Goal: Information Seeking & Learning: Learn about a topic

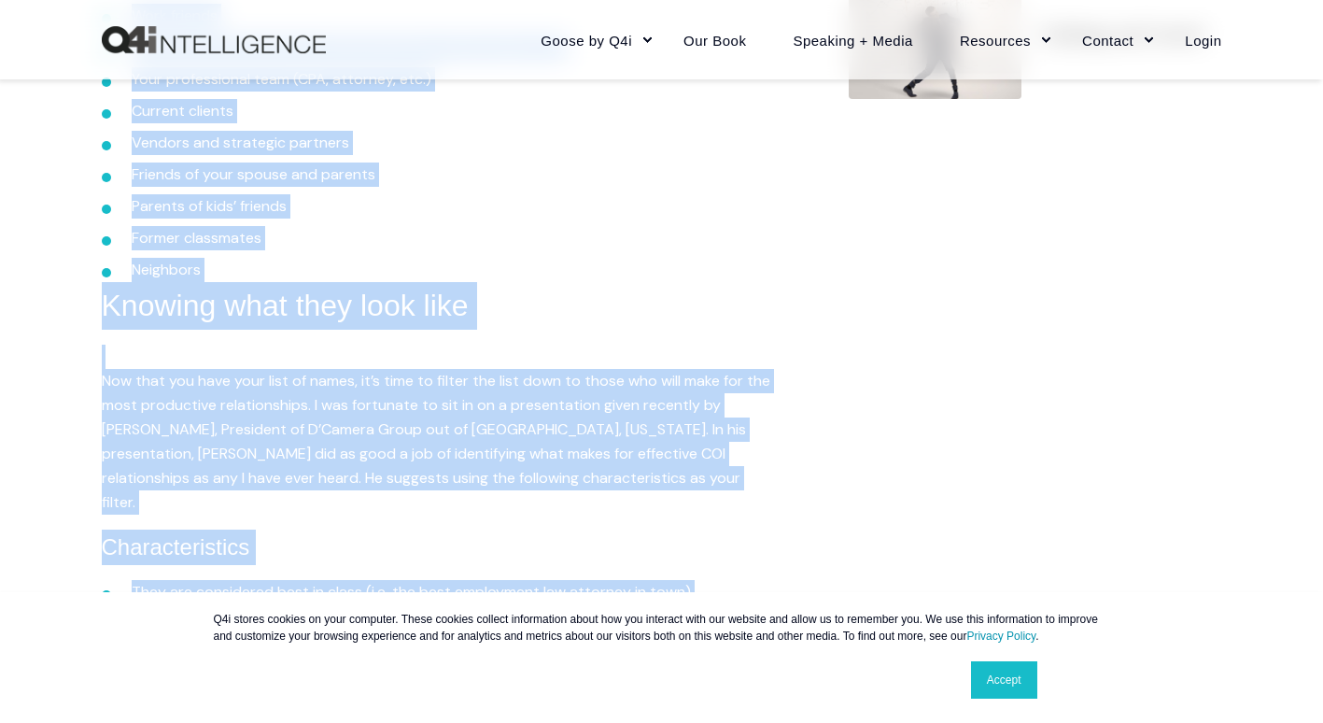
scroll to position [934, 0]
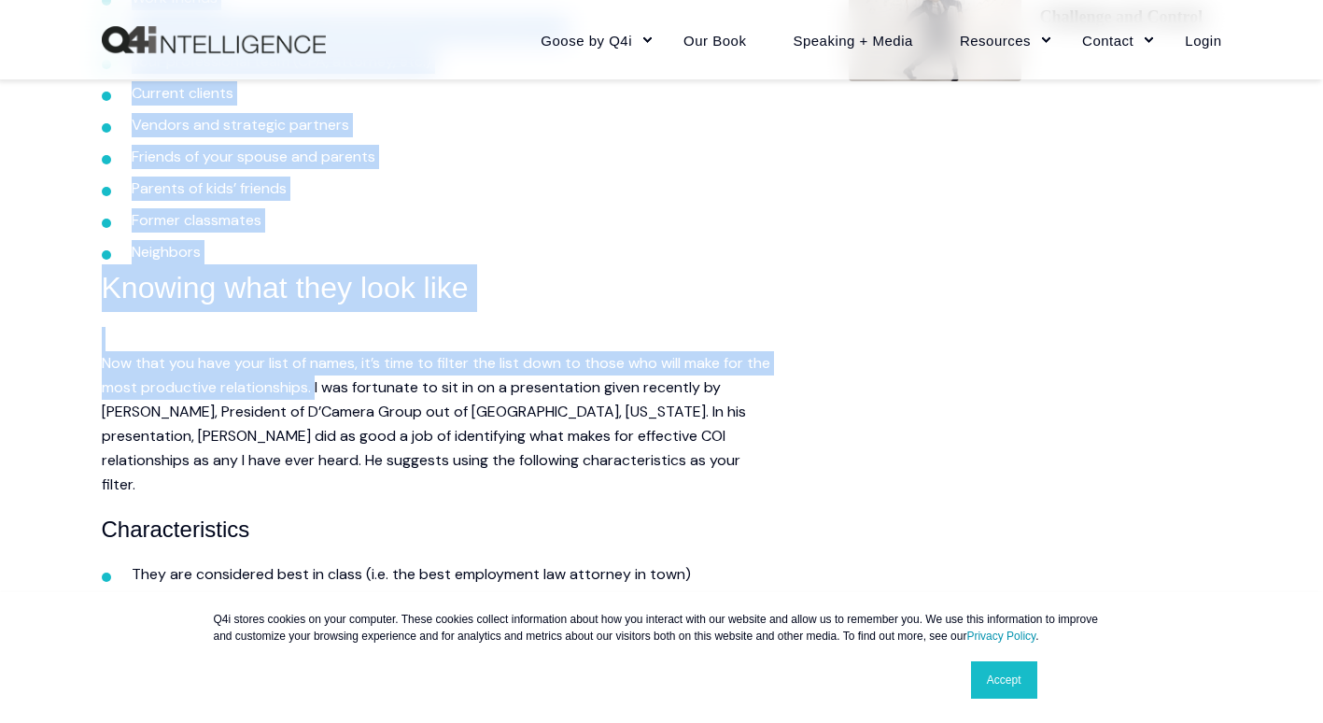
drag, startPoint x: 80, startPoint y: 203, endPoint x: 343, endPoint y: 392, distance: 323.7
copy div "Family members Close friends Work friends Social friends (associations, [DEMOGR…"
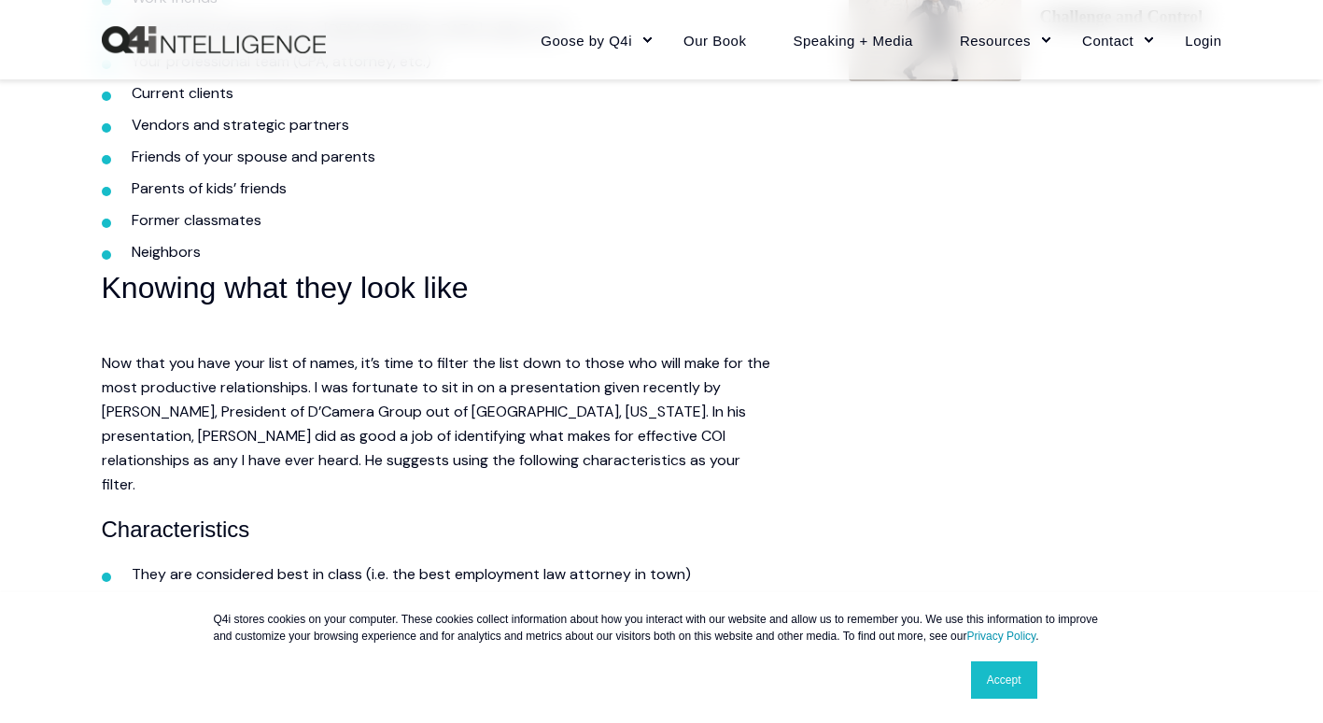
click at [537, 512] on h4 "Characteristics" at bounding box center [438, 529] width 672 height 35
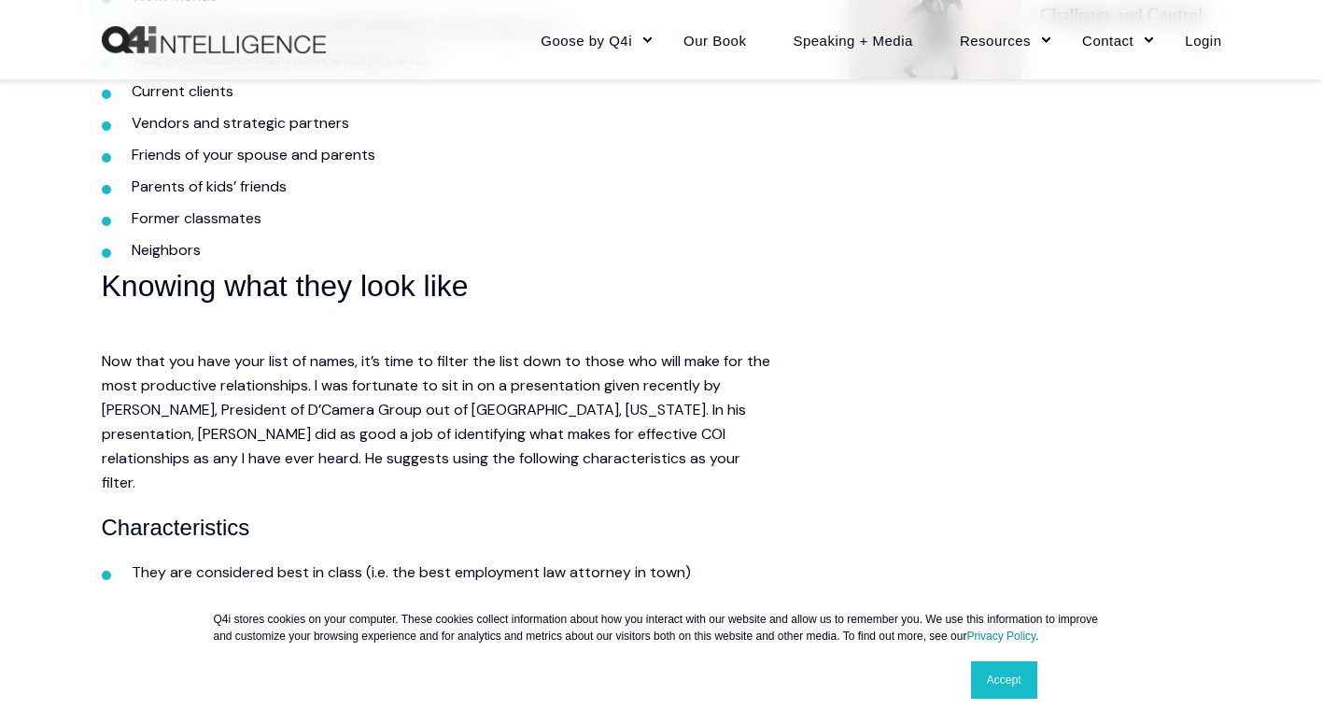
scroll to position [1214, 0]
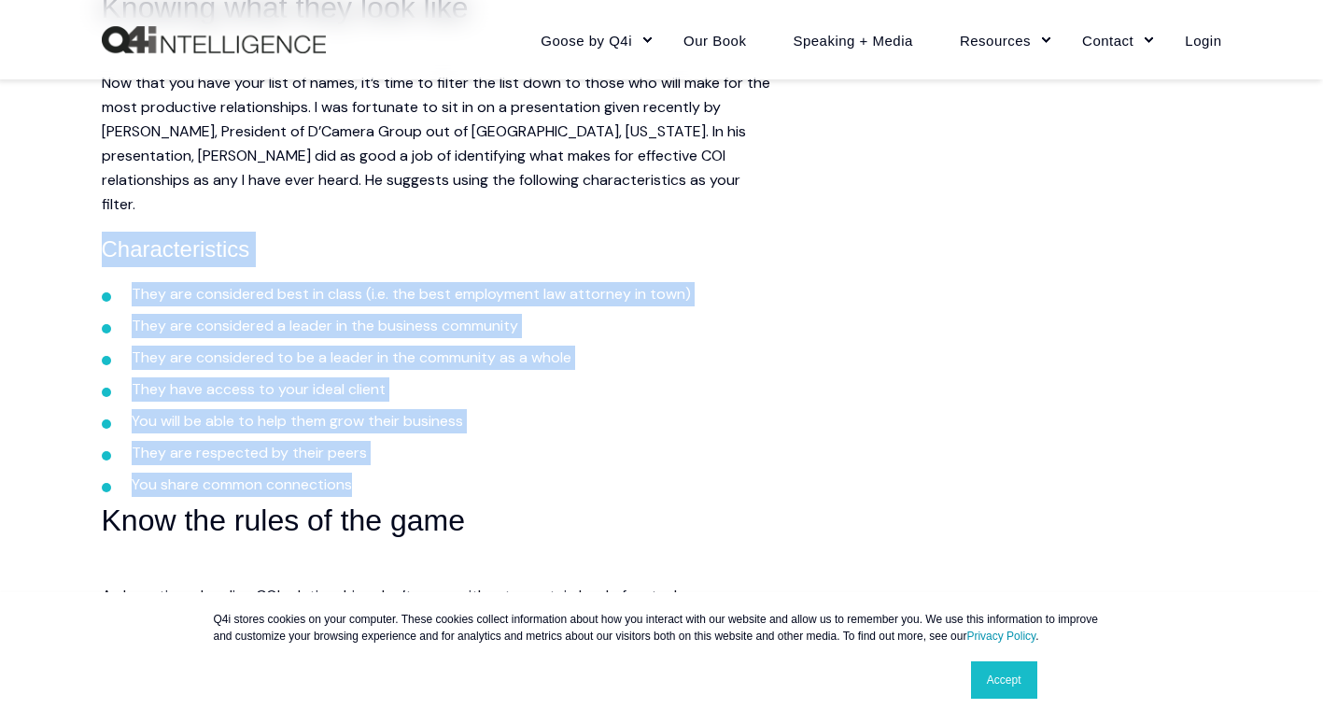
drag, startPoint x: 103, startPoint y: 234, endPoint x: 478, endPoint y: 459, distance: 437.7
click at [478, 459] on div "Just like you have to prospect for new clients, you may have to prospect for go…" at bounding box center [438, 491] width 672 height 2846
copy div "Characteristics They are considered best in class (i.e. the best employment law…"
click at [553, 441] on li "They are respected by their peers" at bounding box center [453, 453] width 643 height 24
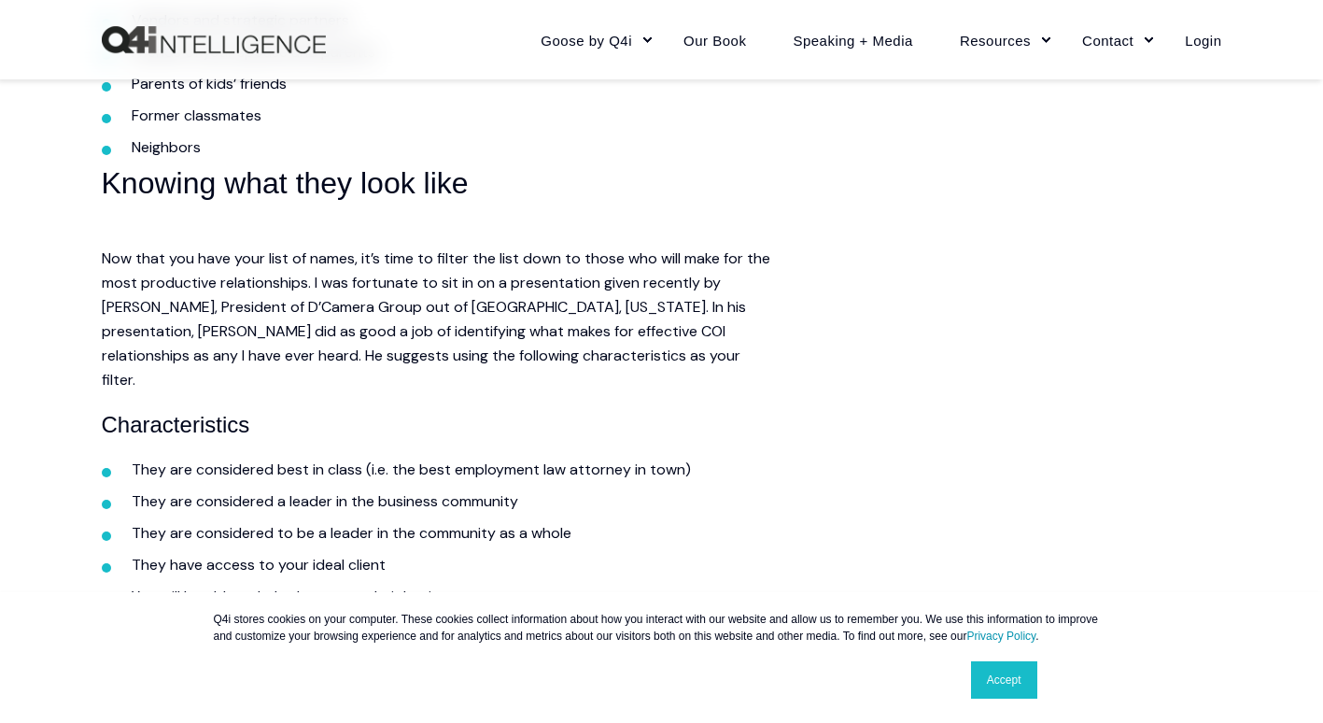
scroll to position [1027, 0]
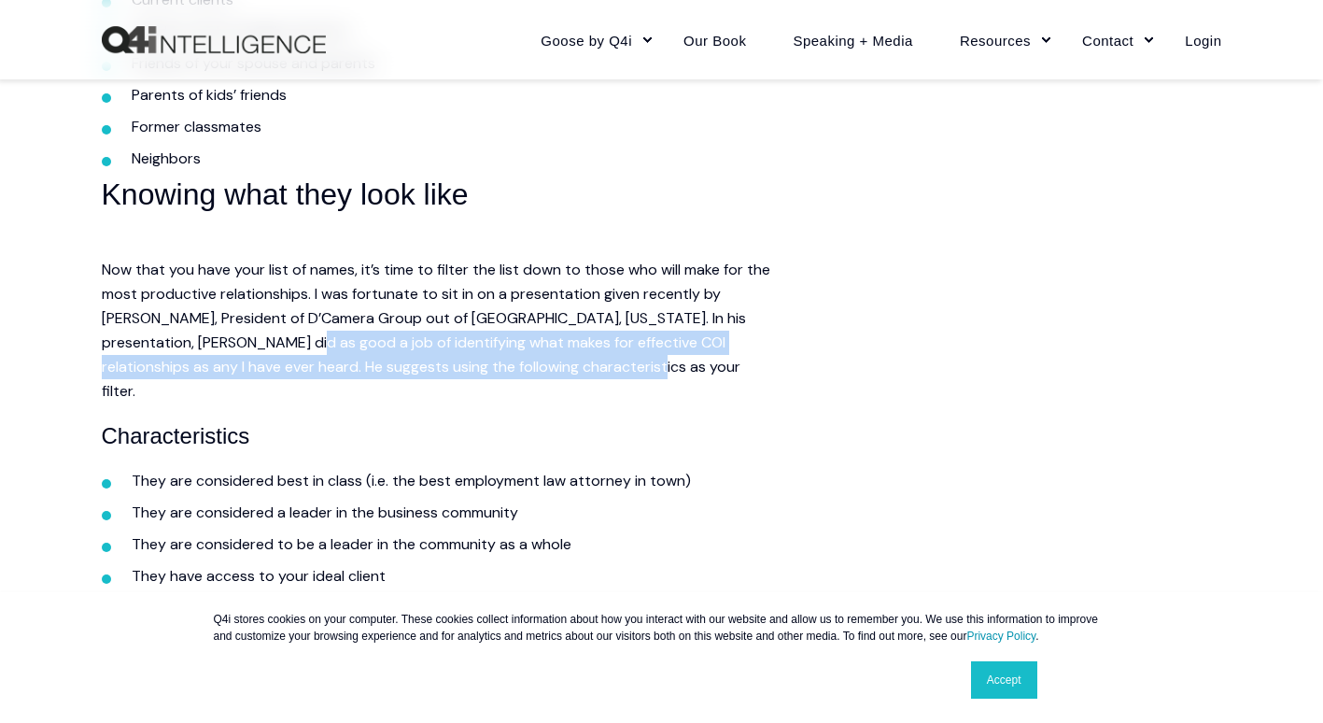
drag, startPoint x: 280, startPoint y: 345, endPoint x: 637, endPoint y: 368, distance: 357.5
click at [637, 368] on p "Now that you have your list of names, it’s time to filter the list down to thos…" at bounding box center [438, 318] width 672 height 170
copy p "identifying what makes for effective COI relationships as any I have ever heard…"
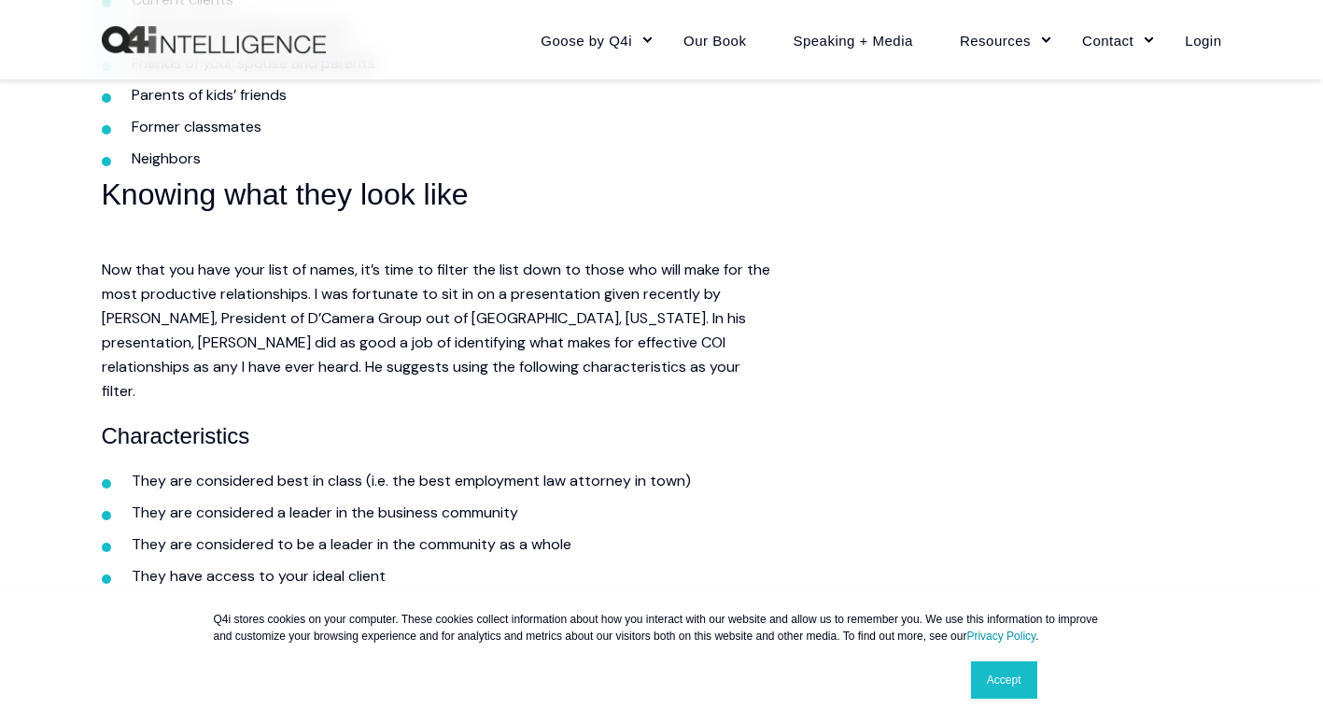
click at [721, 501] on li "They are considered a leader in the business community" at bounding box center [453, 513] width 643 height 24
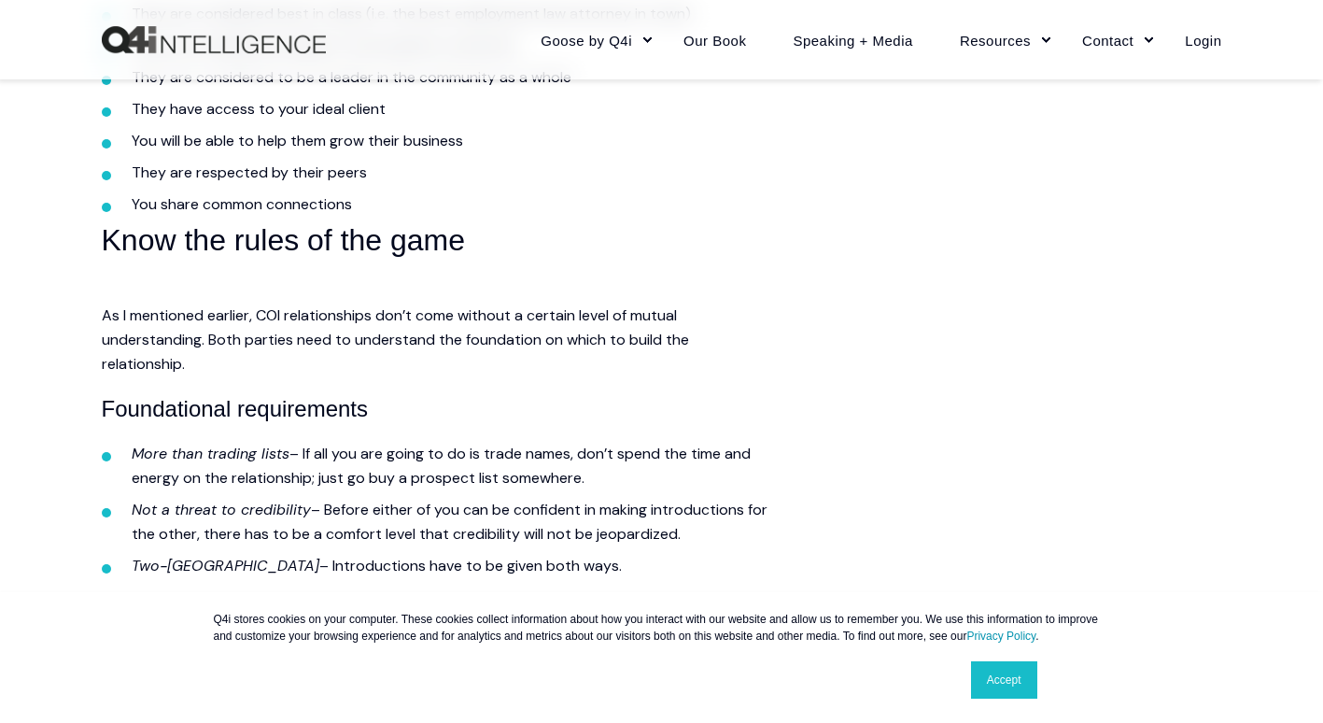
scroll to position [1588, 0]
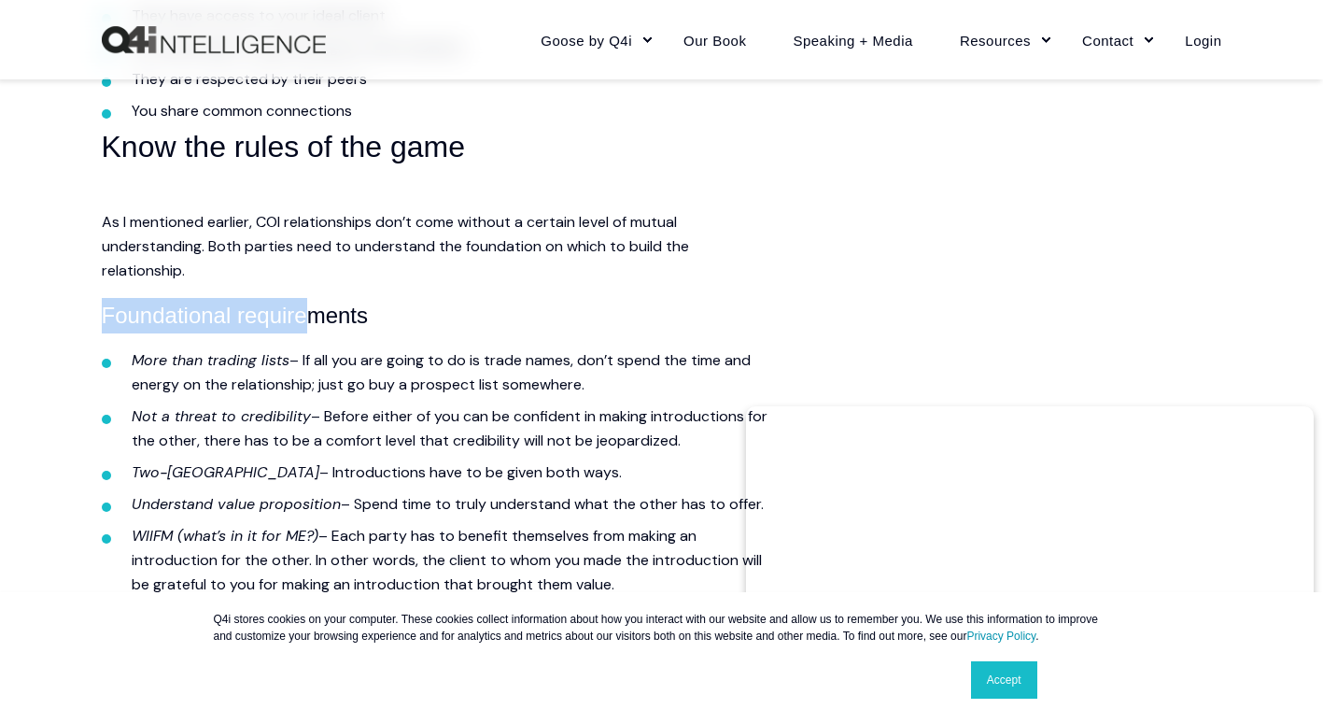
drag, startPoint x: 103, startPoint y: 289, endPoint x: 311, endPoint y: 308, distance: 209.2
click at [311, 308] on h4 "Foundational requirements" at bounding box center [438, 315] width 672 height 35
drag, startPoint x: 311, startPoint y: 308, endPoint x: 413, endPoint y: 308, distance: 101.8
click at [413, 308] on h4 "Foundational requirements" at bounding box center [438, 315] width 672 height 35
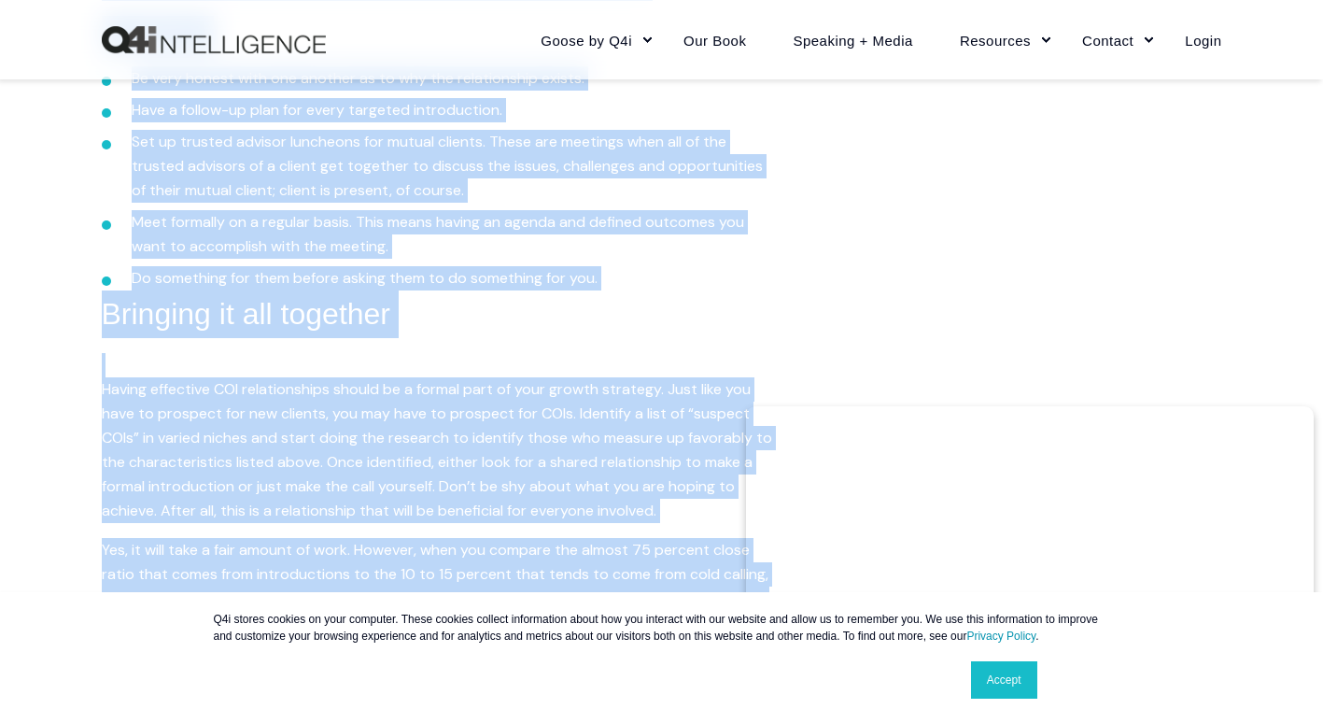
scroll to position [2428, 0]
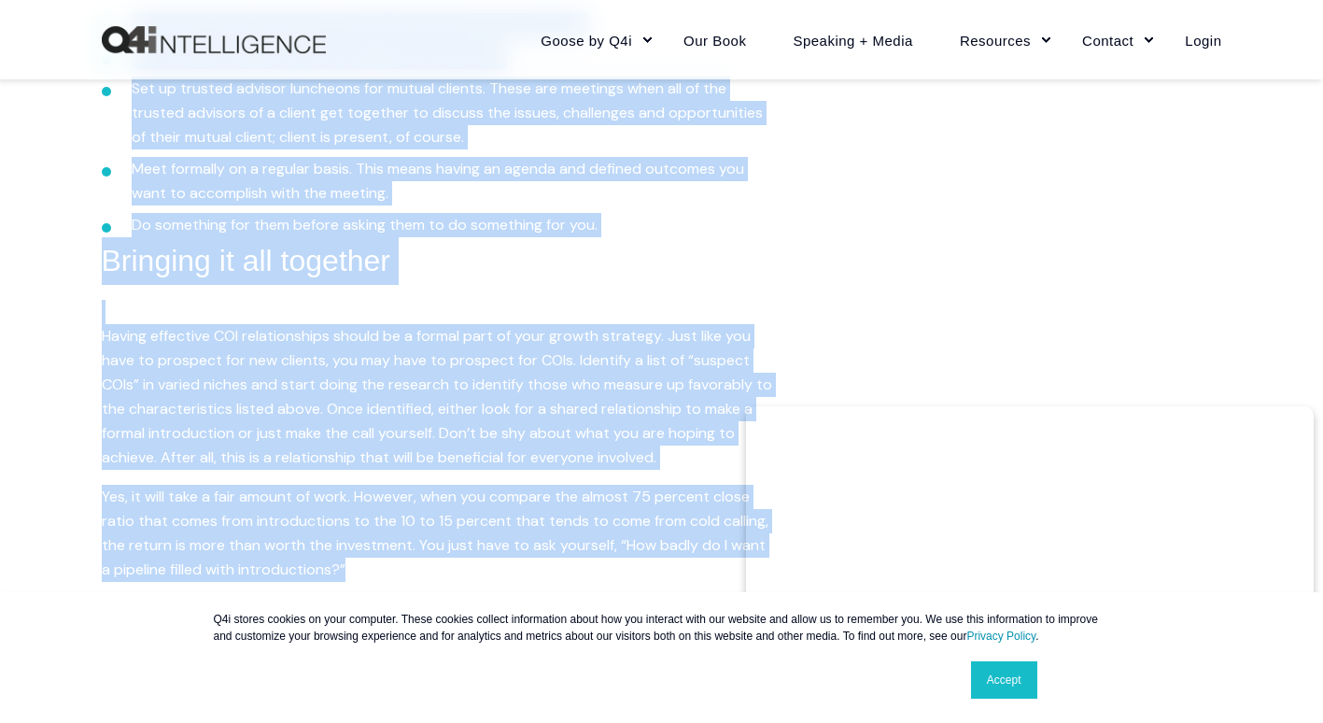
drag, startPoint x: 256, startPoint y: 203, endPoint x: 637, endPoint y: 553, distance: 517.5
copy div "LOR ipsumdolorsit ame’c adip elitsed d eiusmod tempo in utlabo etdoloremagna. A…"
